Goal: Information Seeking & Learning: Learn about a topic

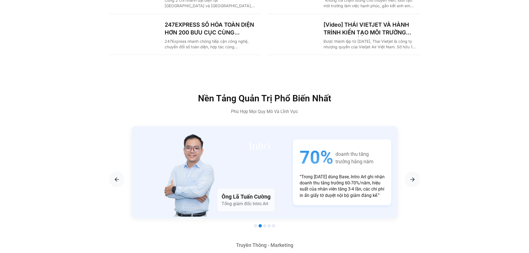
scroll to position [971, 0]
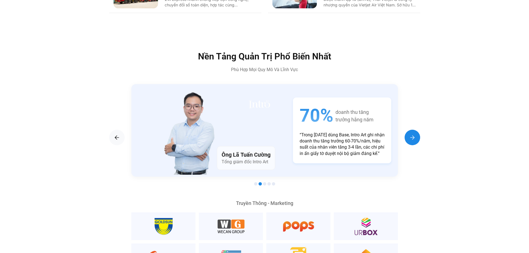
click at [414, 131] on div "Next slide" at bounding box center [412, 138] width 16 height 16
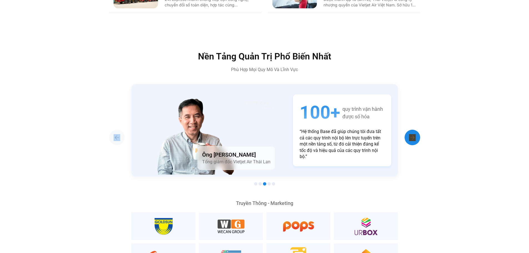
click at [414, 131] on div "Next slide" at bounding box center [412, 138] width 16 height 16
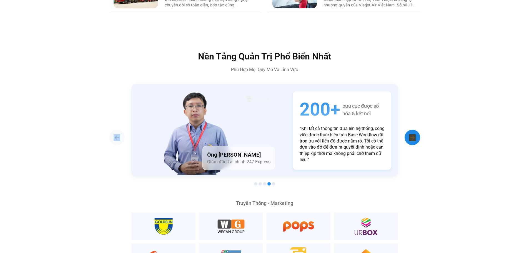
click at [414, 131] on div "Next slide" at bounding box center [412, 138] width 16 height 16
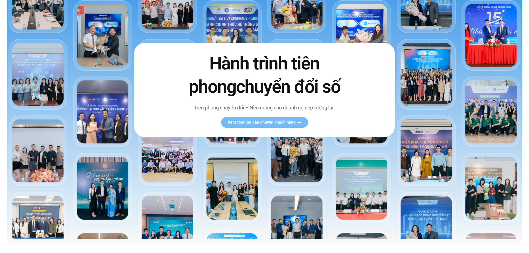
scroll to position [0, 0]
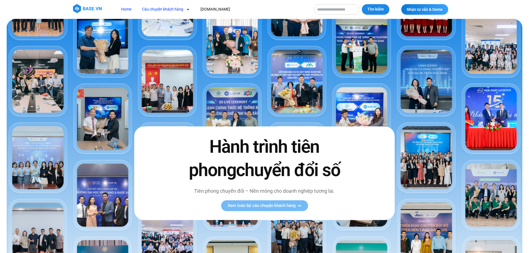
click at [152, 9] on link "Câu chuyện khách hàng" at bounding box center [166, 9] width 56 height 10
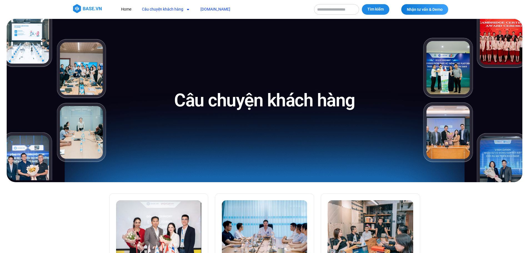
click at [209, 7] on link "[DOMAIN_NAME]" at bounding box center [215, 9] width 38 height 10
drag, startPoint x: 498, startPoint y: 203, endPoint x: 489, endPoint y: 185, distance: 20.6
